Goal: Task Accomplishment & Management: Use online tool/utility

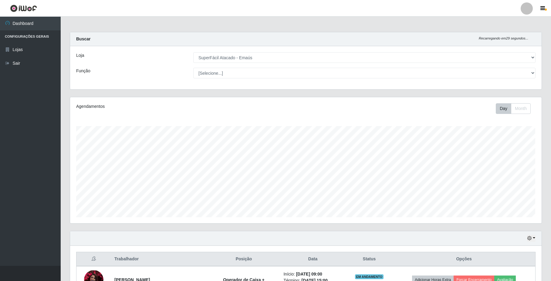
select select "407"
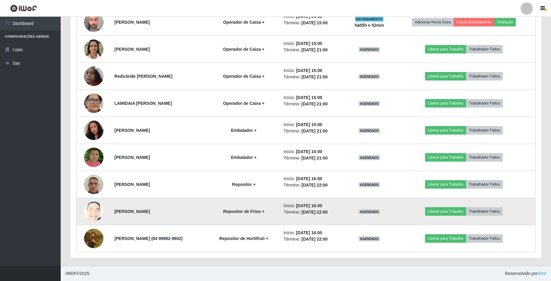
scroll to position [126, 472]
click at [453, 212] on button "Liberar para Trabalho" at bounding box center [445, 211] width 41 height 9
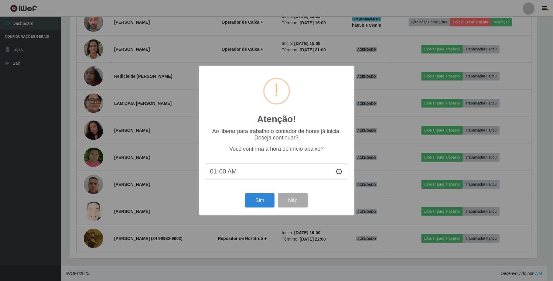
type input "15:00"
click at [254, 203] on button "Sim" at bounding box center [259, 200] width 29 height 14
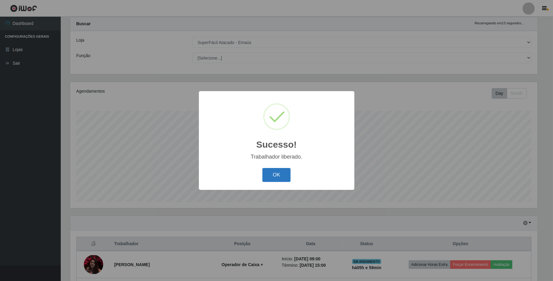
click at [278, 179] on button "OK" at bounding box center [276, 175] width 28 height 14
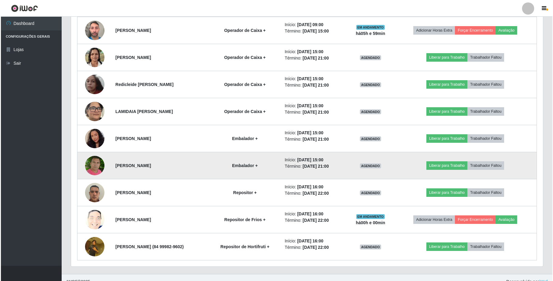
scroll to position [287, 0]
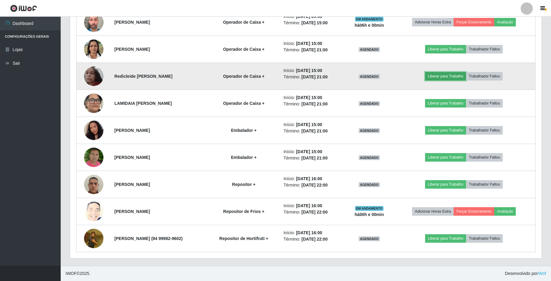
click at [449, 75] on button "Liberar para Trabalho" at bounding box center [445, 76] width 41 height 9
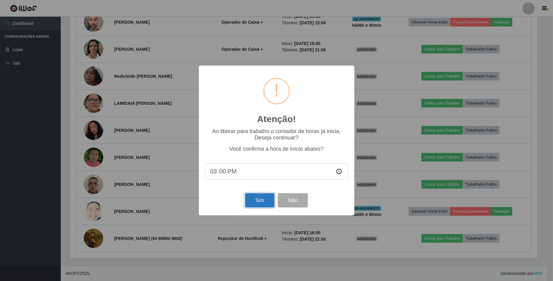
click at [264, 205] on button "Sim" at bounding box center [259, 200] width 29 height 14
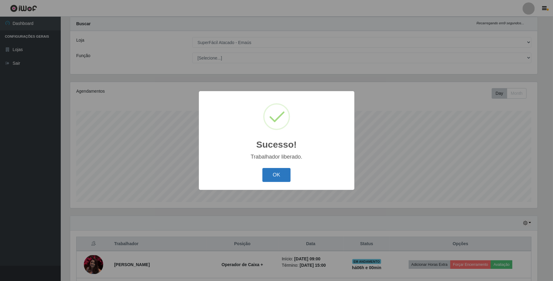
click at [279, 175] on button "OK" at bounding box center [276, 175] width 28 height 14
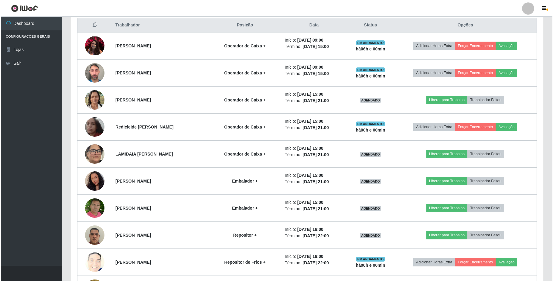
scroll to position [258, 0]
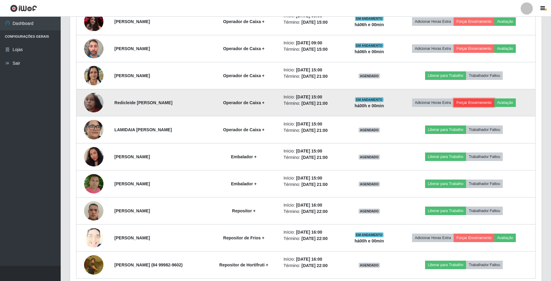
click at [490, 104] on button "Forçar Encerramento" at bounding box center [474, 102] width 41 height 9
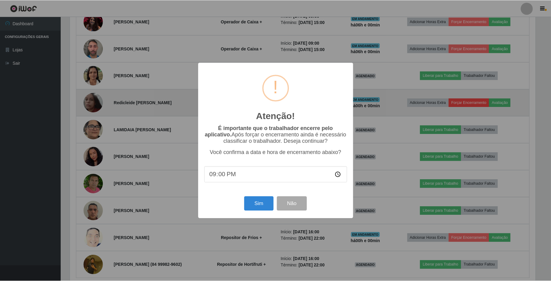
scroll to position [126, 467]
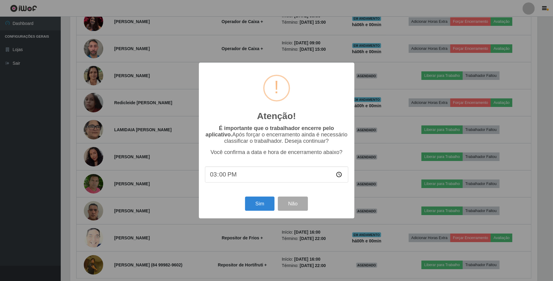
type input "15:05"
click at [263, 206] on button "Sim" at bounding box center [259, 203] width 29 height 14
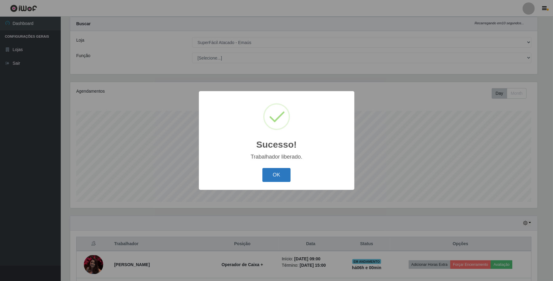
click at [275, 175] on button "OK" at bounding box center [276, 175] width 28 height 14
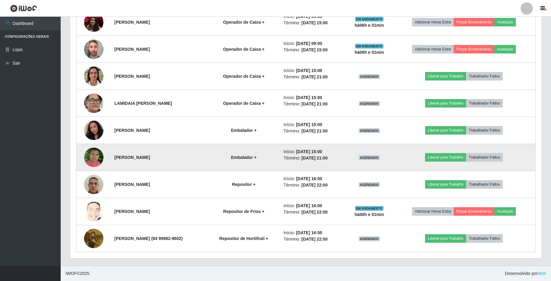
scroll to position [218, 0]
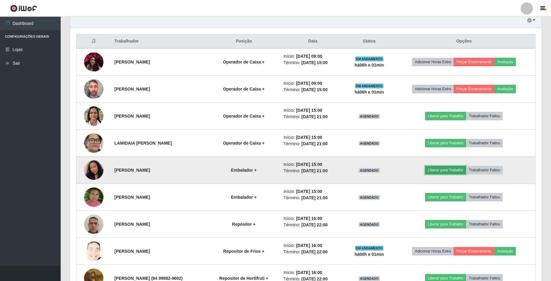
click at [449, 171] on button "Liberar para Trabalho" at bounding box center [445, 170] width 41 height 9
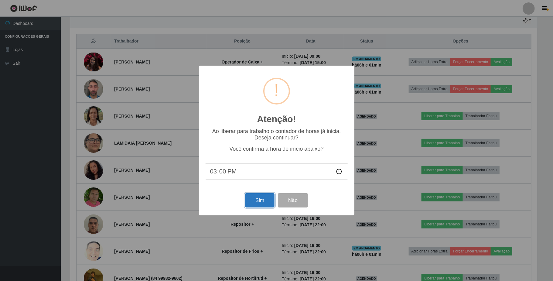
click at [257, 203] on button "Sim" at bounding box center [259, 200] width 29 height 14
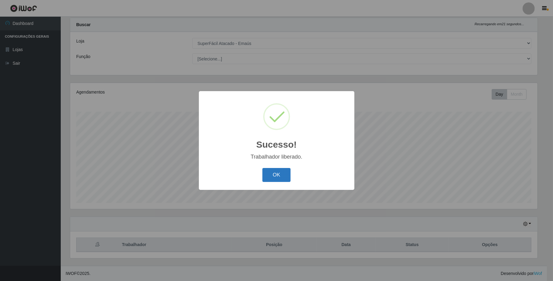
click at [272, 178] on button "OK" at bounding box center [276, 175] width 28 height 14
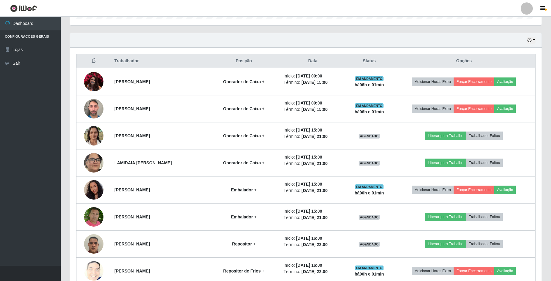
scroll to position [218, 0]
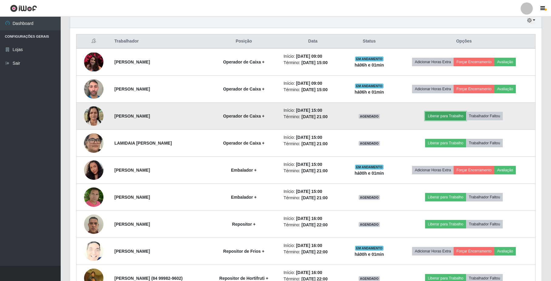
click at [449, 119] on button "Liberar para Trabalho" at bounding box center [445, 116] width 41 height 9
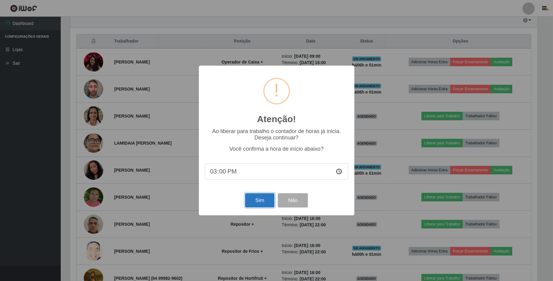
click at [250, 201] on button "Sim" at bounding box center [259, 200] width 29 height 14
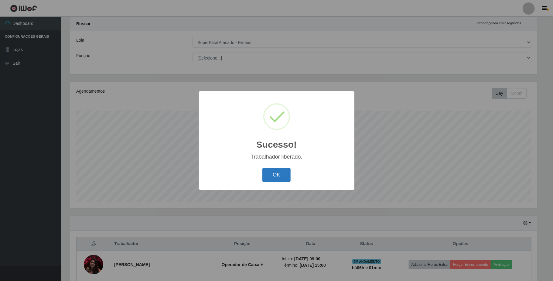
click at [271, 175] on button "OK" at bounding box center [276, 175] width 28 height 14
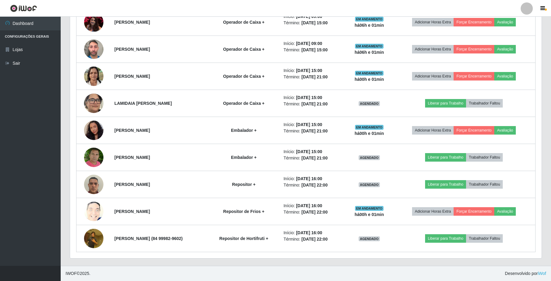
scroll to position [258, 0]
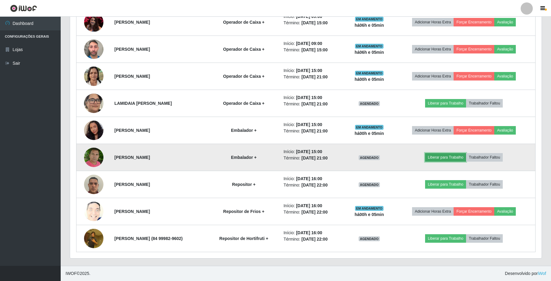
click at [446, 157] on button "Liberar para Trabalho" at bounding box center [445, 157] width 41 height 9
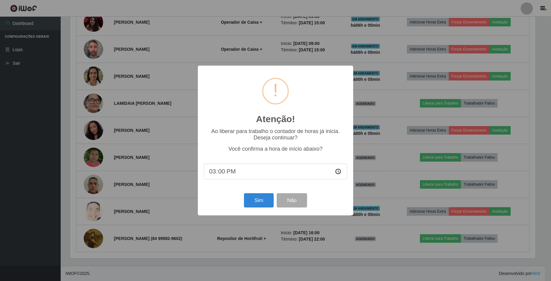
scroll to position [126, 467]
click at [263, 202] on button "Sim" at bounding box center [259, 200] width 29 height 14
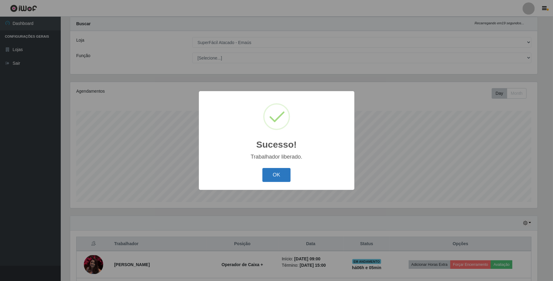
click at [287, 175] on button "OK" at bounding box center [276, 175] width 28 height 14
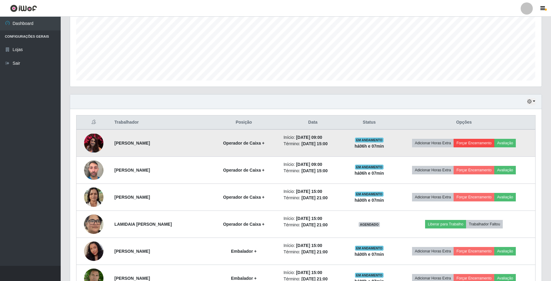
scroll to position [177, 0]
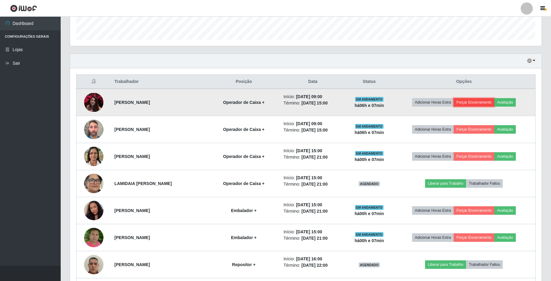
click at [491, 104] on button "Forçar Encerramento" at bounding box center [474, 102] width 41 height 9
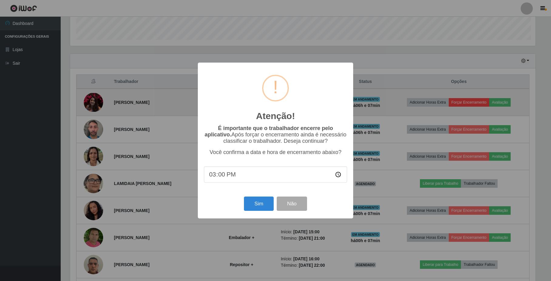
scroll to position [126, 467]
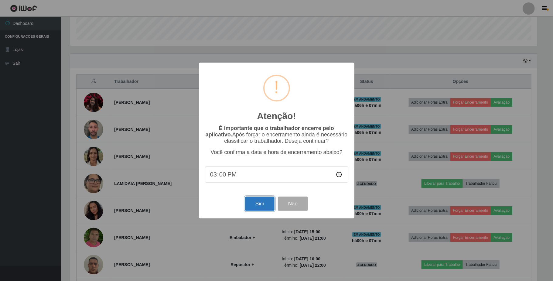
click at [258, 204] on button "Sim" at bounding box center [259, 203] width 29 height 14
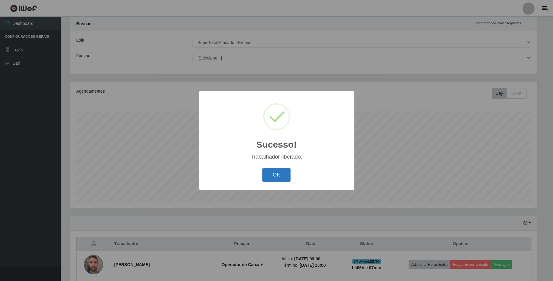
click at [274, 169] on button "OK" at bounding box center [276, 175] width 28 height 14
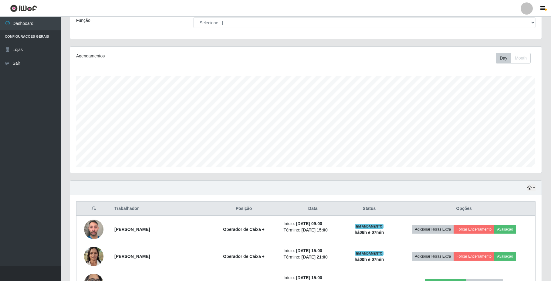
scroll to position [96, 0]
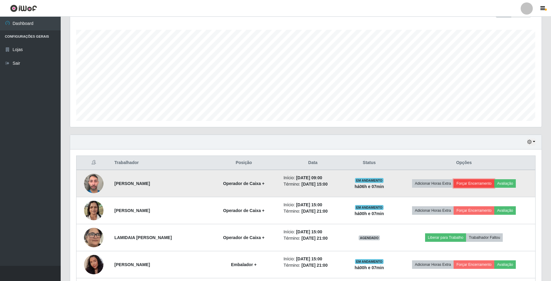
click at [477, 187] on button "Forçar Encerramento" at bounding box center [474, 183] width 41 height 9
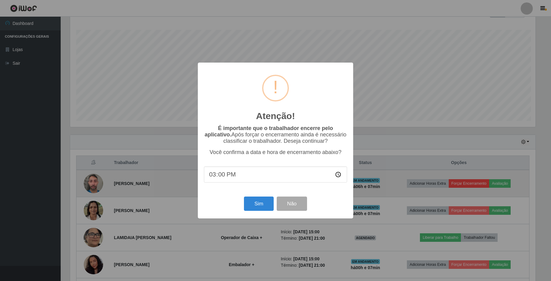
scroll to position [126, 467]
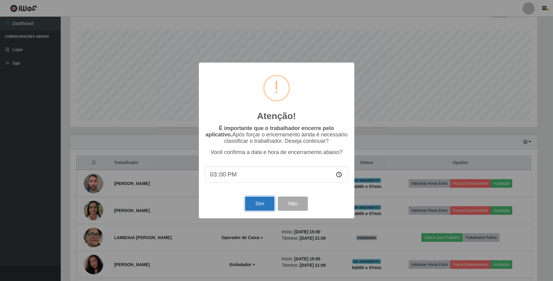
click at [255, 208] on button "Sim" at bounding box center [259, 203] width 29 height 14
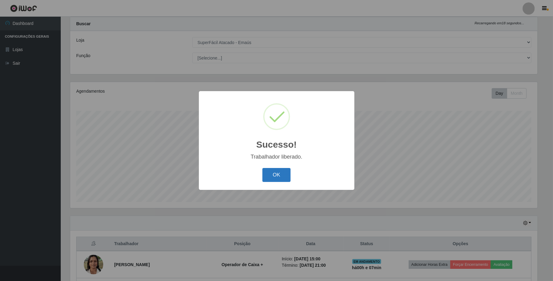
click at [283, 180] on button "OK" at bounding box center [276, 175] width 28 height 14
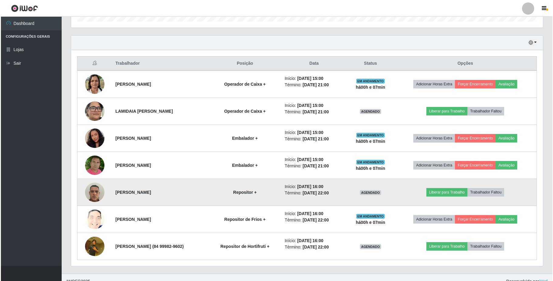
scroll to position [205, 0]
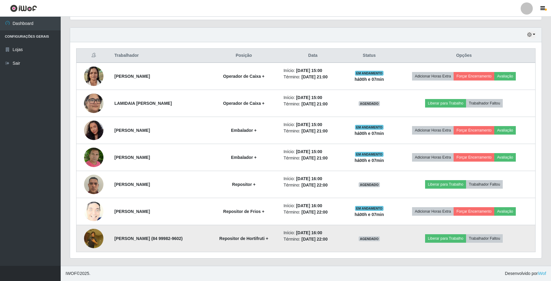
click at [95, 239] on img at bounding box center [93, 238] width 19 height 26
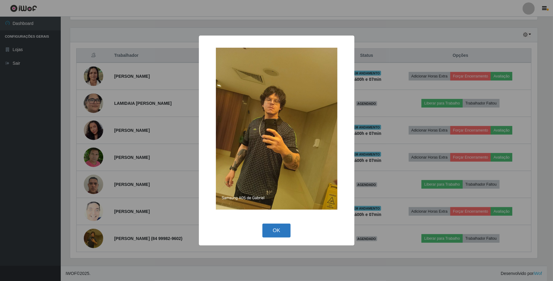
click at [274, 227] on button "OK" at bounding box center [276, 230] width 28 height 14
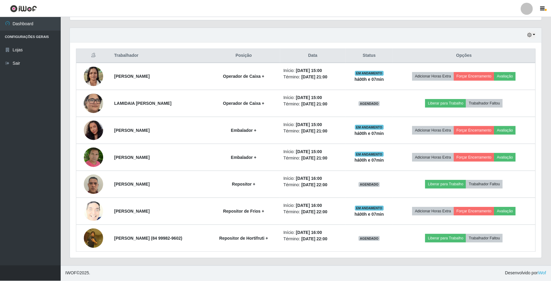
scroll to position [126, 472]
